Goal: Task Accomplishment & Management: Use online tool/utility

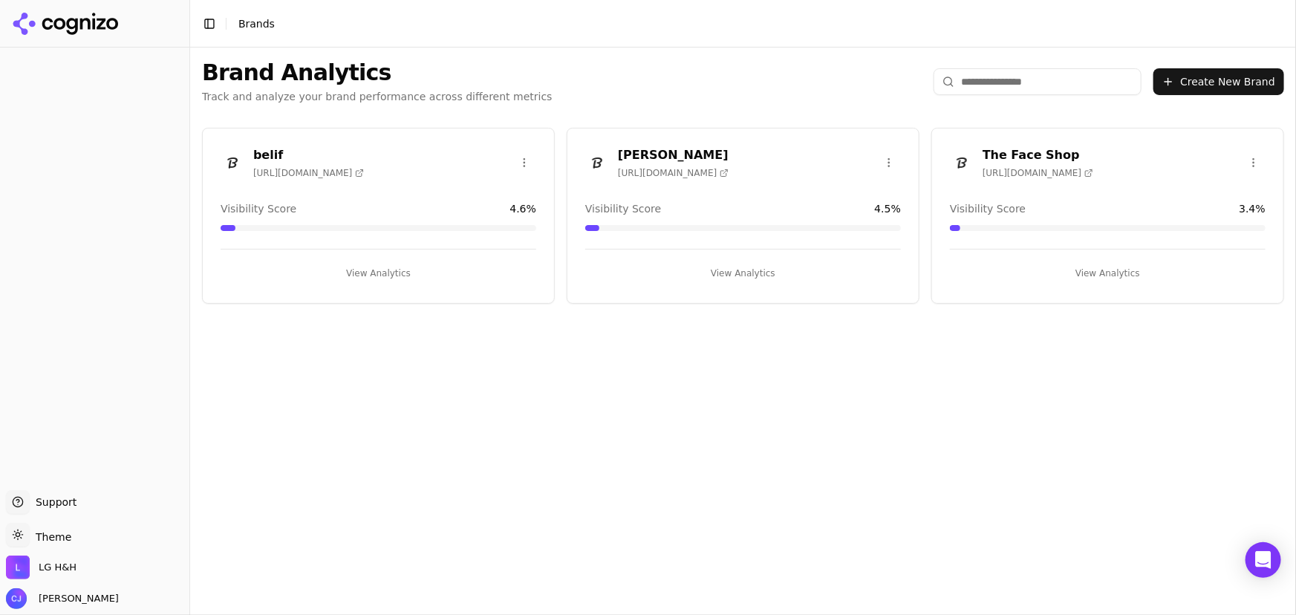
click at [362, 155] on div "belif [URL][DOMAIN_NAME]" at bounding box center [379, 162] width 316 height 33
click at [272, 151] on h3 "belif" at bounding box center [308, 155] width 111 height 18
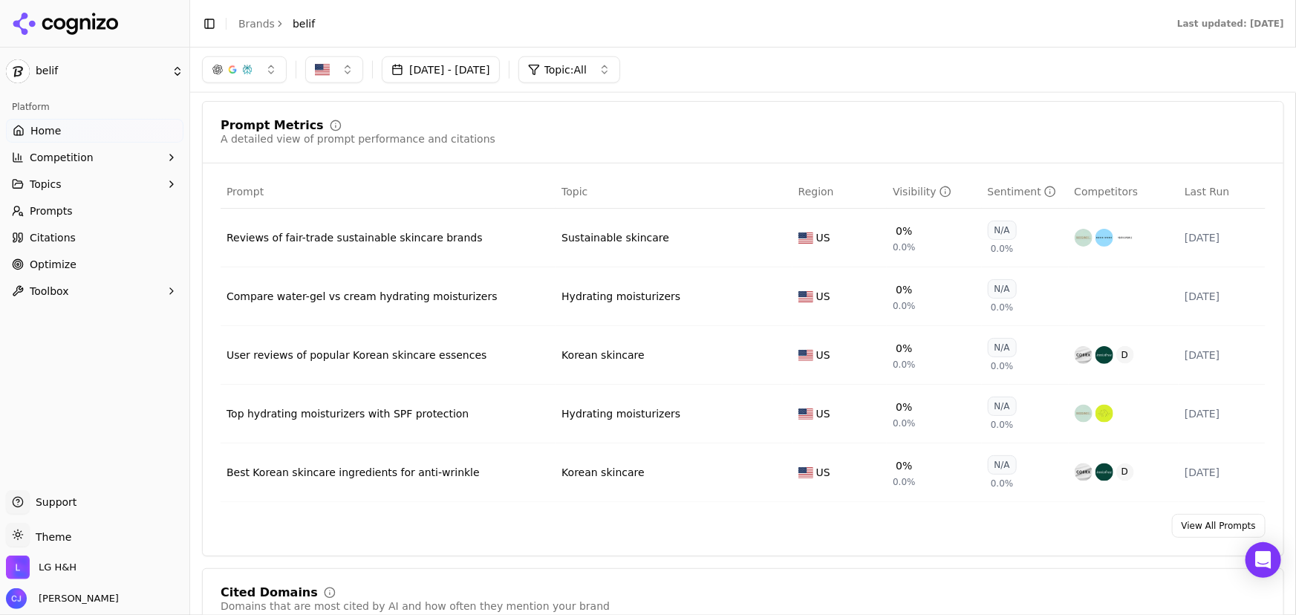
scroll to position [1012, 0]
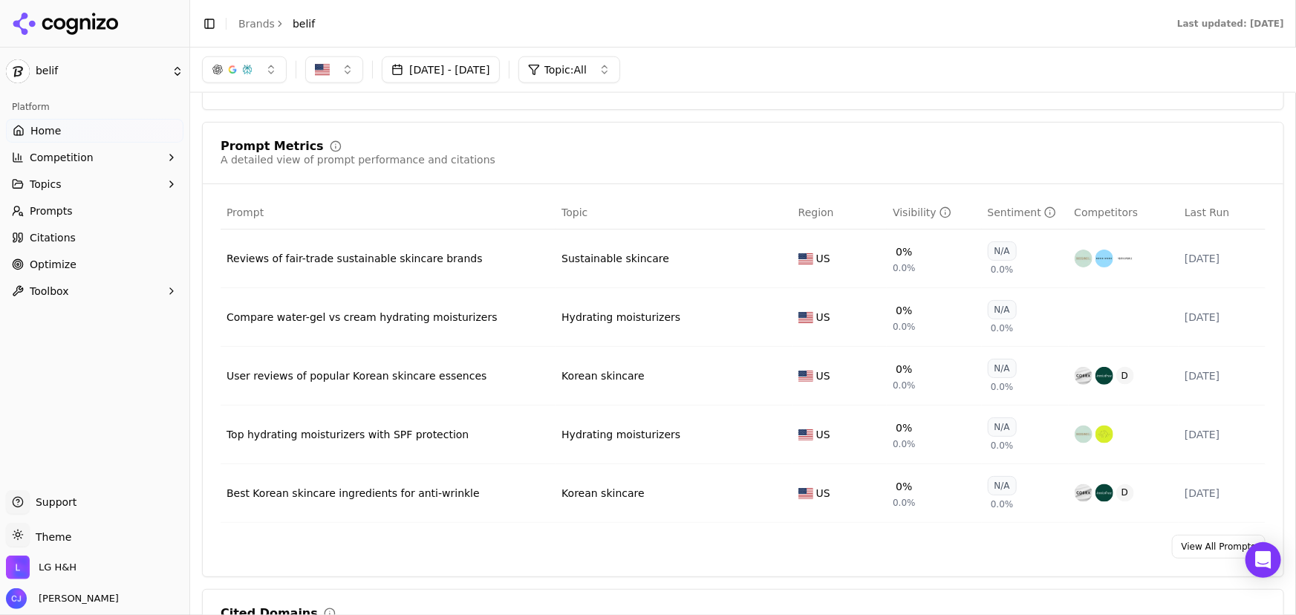
click at [122, 264] on link "Optimize" at bounding box center [94, 264] width 177 height 24
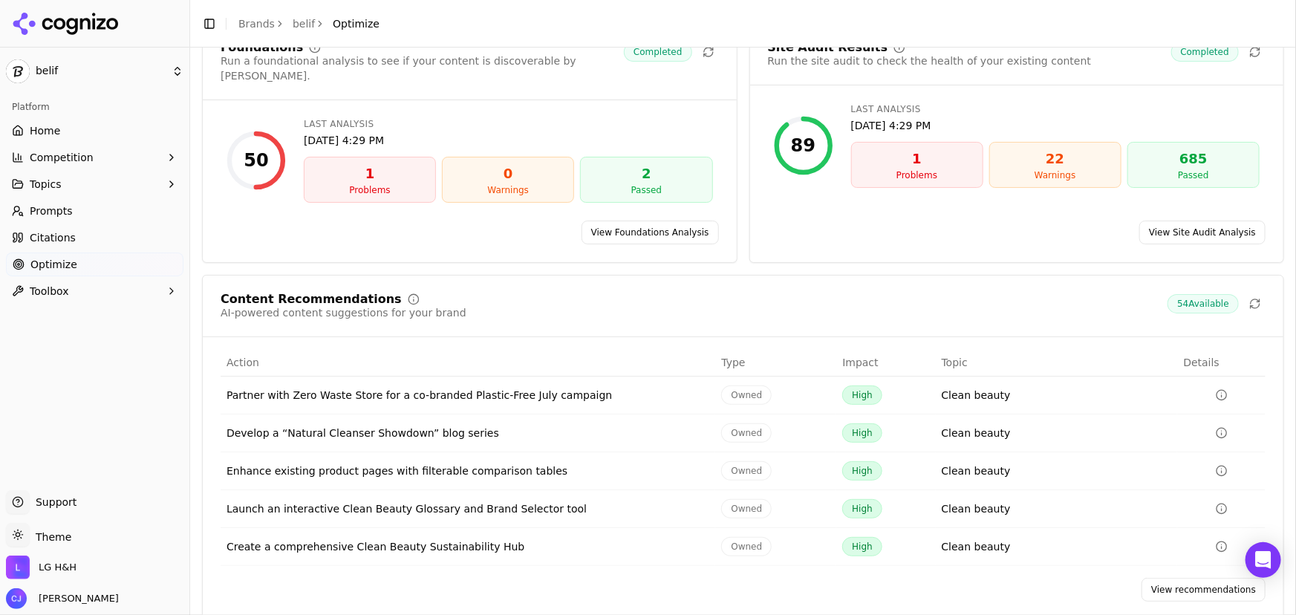
scroll to position [80, 0]
click at [1201, 576] on link "View recommendations" at bounding box center [1203, 588] width 124 height 24
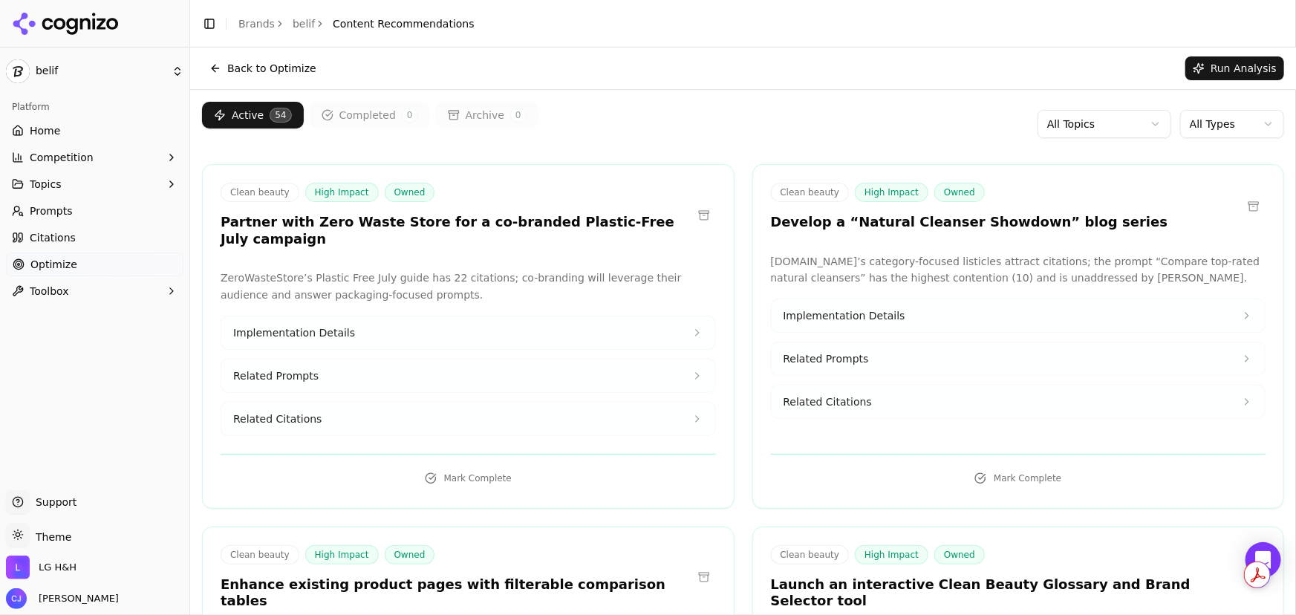
click at [254, 72] on button "Back to Optimize" at bounding box center [263, 68] width 122 height 24
